Goal: Transaction & Acquisition: Purchase product/service

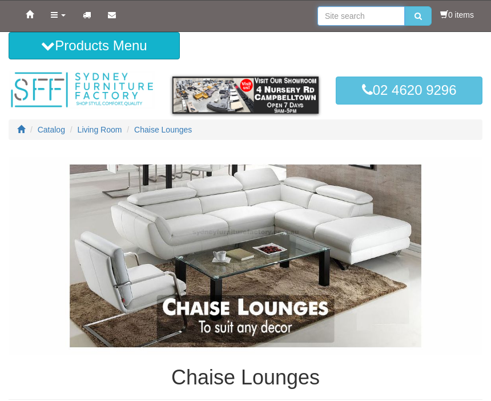
click at [333, 15] on input "search" at bounding box center [360, 15] width 87 height 19
type input "Outdoor lounge chairs"
click at [415, 16] on button "submit" at bounding box center [418, 15] width 27 height 19
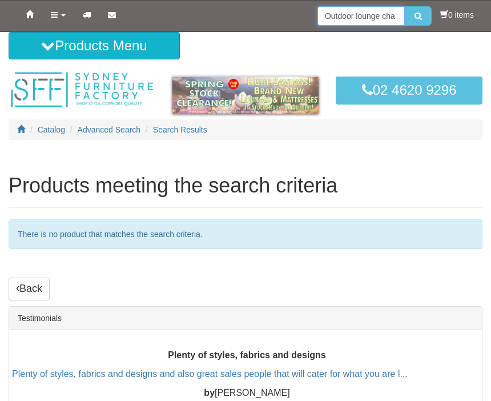
click at [345, 20] on input "Outdoor lounge chairs" at bounding box center [360, 15] width 87 height 19
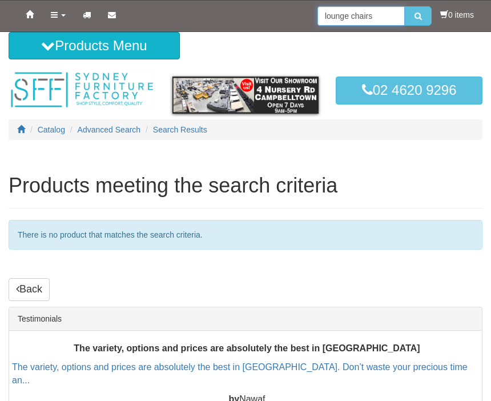
type input "lounge chairs"
click at [415, 16] on button "submit" at bounding box center [418, 15] width 27 height 19
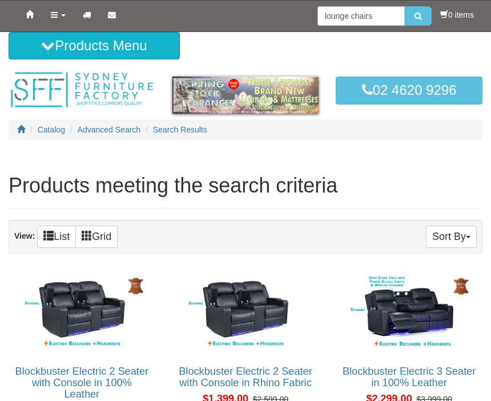
click at [60, 238] on link "List" at bounding box center [56, 237] width 39 height 22
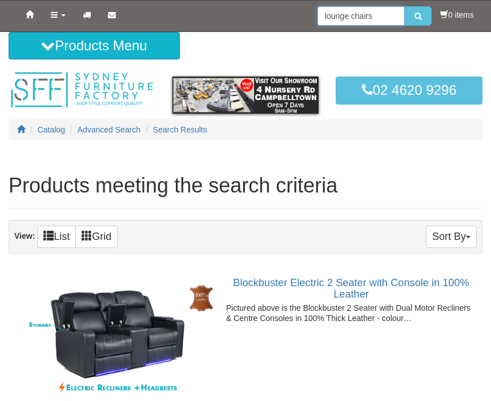
click at [381, 25] on input "lounge chairs" at bounding box center [360, 15] width 87 height 19
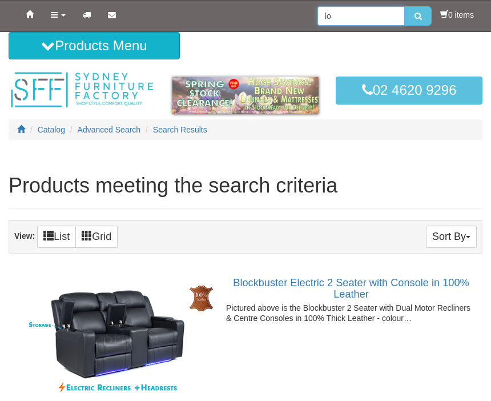
type input "l"
type input "Outdoor"
click at [415, 16] on button "submit" at bounding box center [418, 15] width 27 height 19
